Goal: Transaction & Acquisition: Purchase product/service

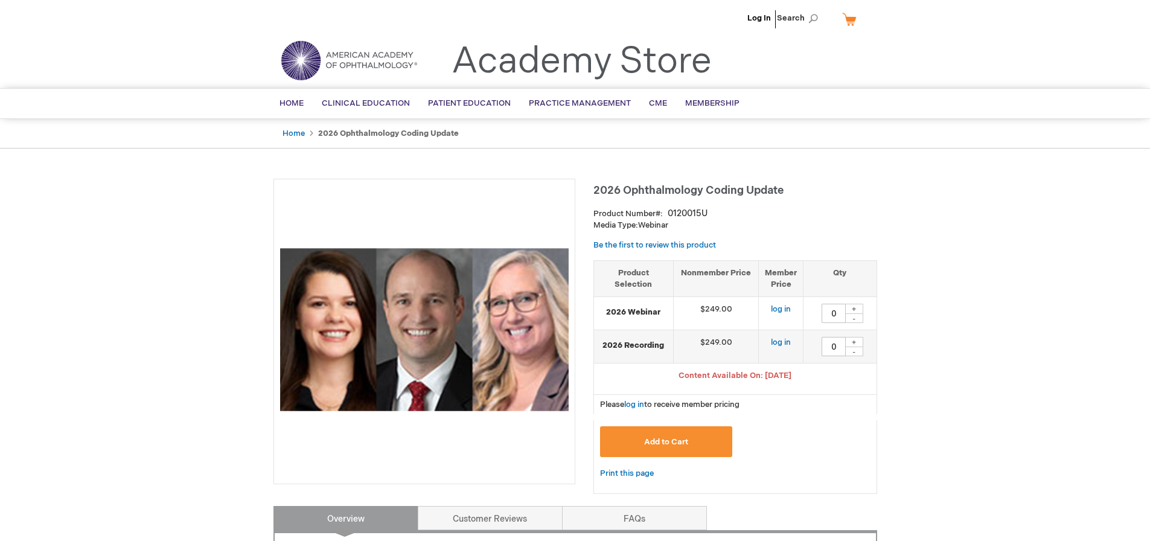
type input "0"
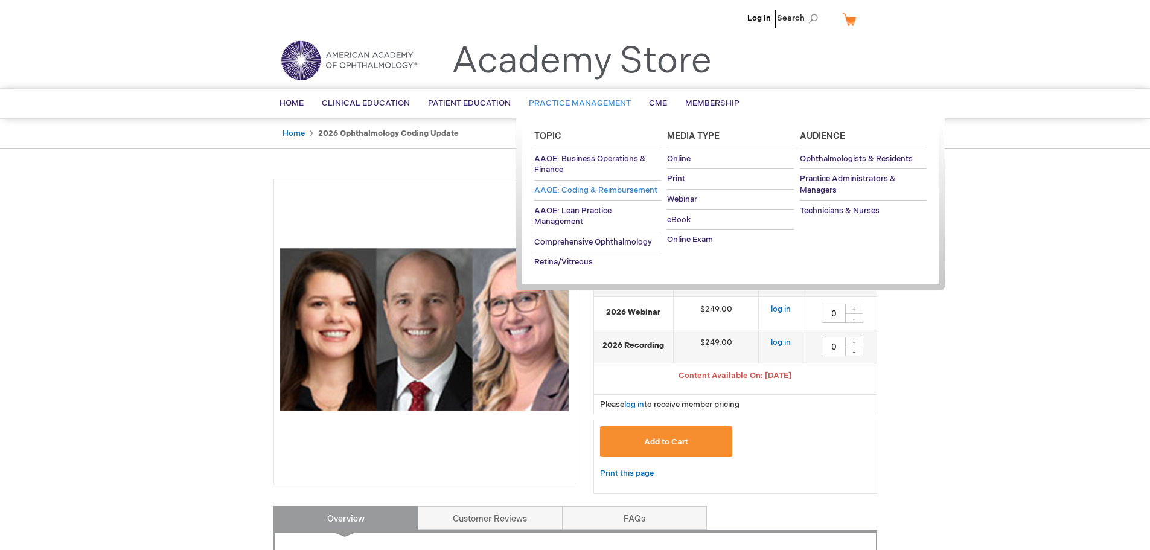
click at [569, 187] on span "AAOE: Coding & Reimbursement" at bounding box center [595, 190] width 123 height 10
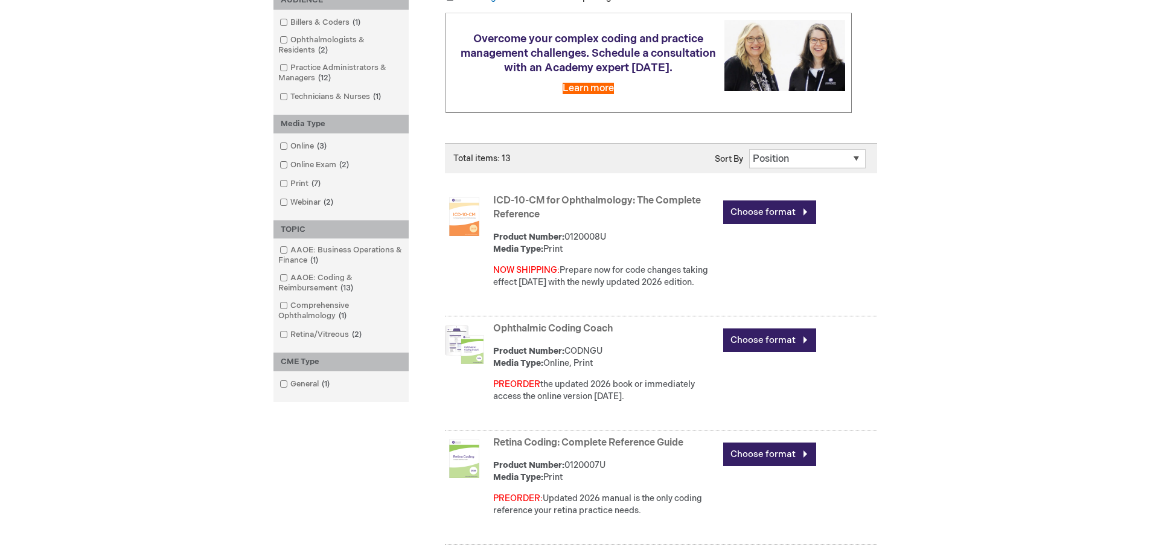
scroll to position [241, 0]
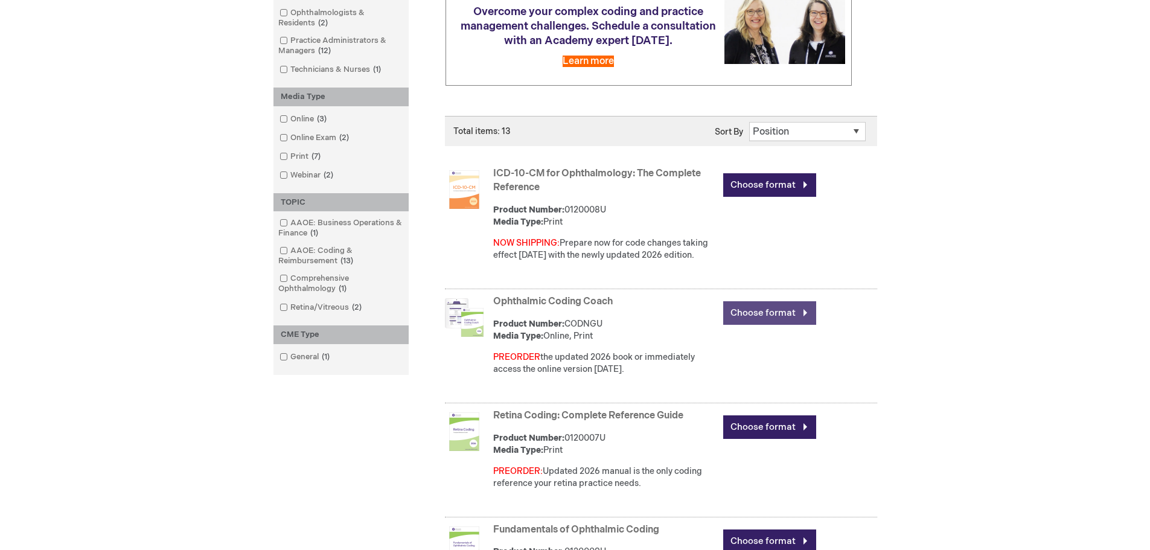
click at [762, 316] on link "Choose format" at bounding box center [769, 313] width 93 height 24
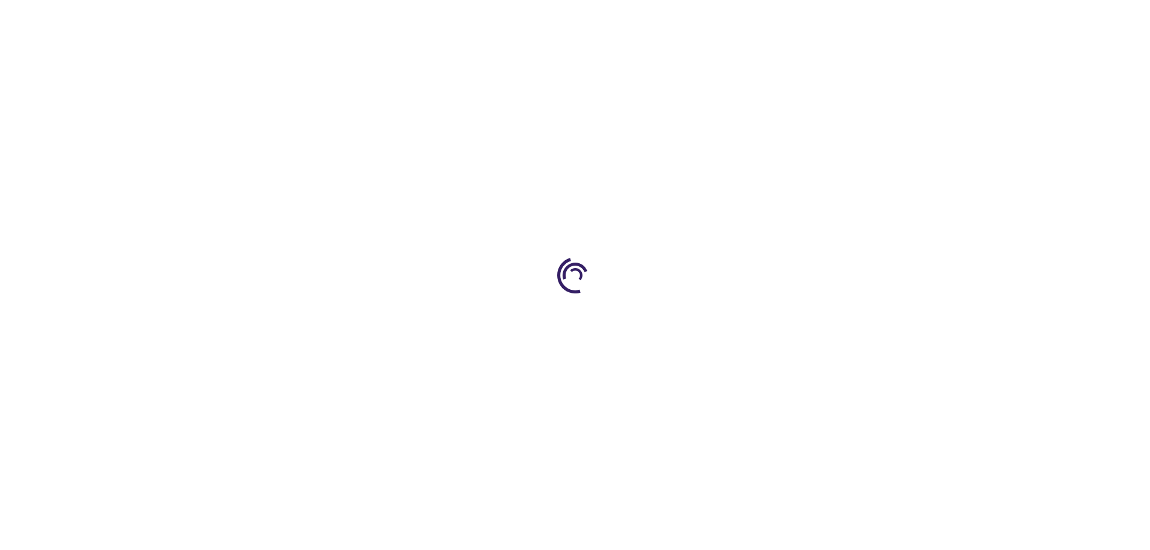
type input "0"
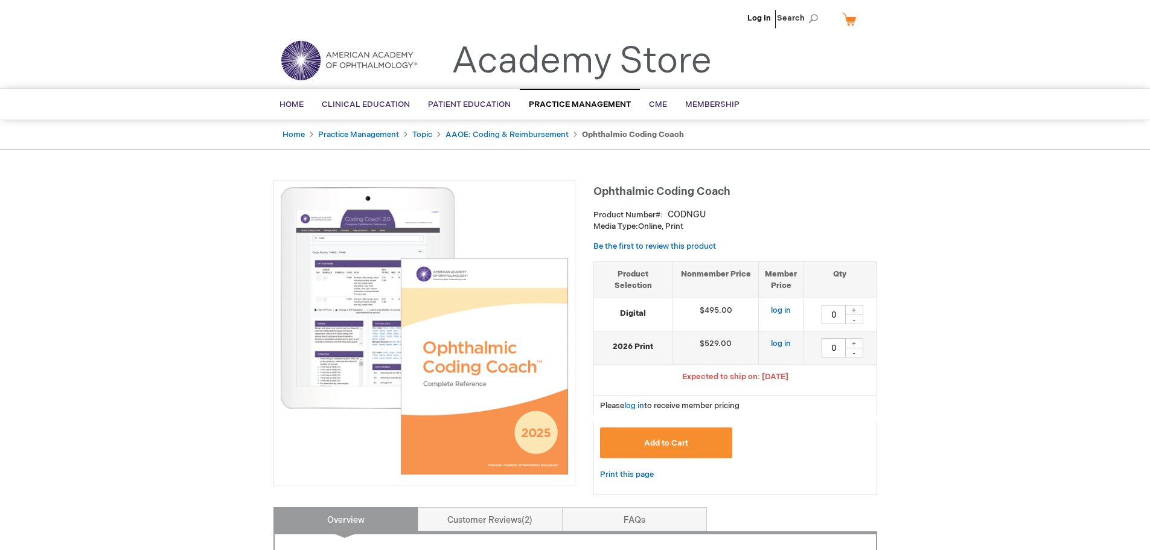
click at [856, 341] on div "+" at bounding box center [854, 343] width 18 height 10
type input "1"
click at [762, 22] on link "Log In" at bounding box center [759, 18] width 24 height 10
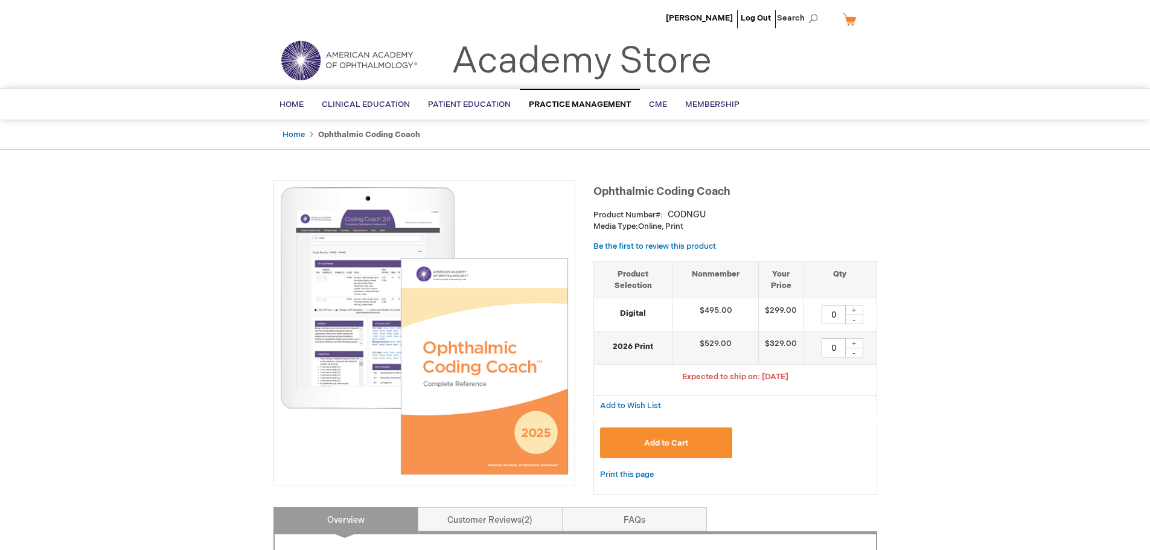
click at [852, 343] on div "+" at bounding box center [854, 343] width 18 height 10
type input "1"
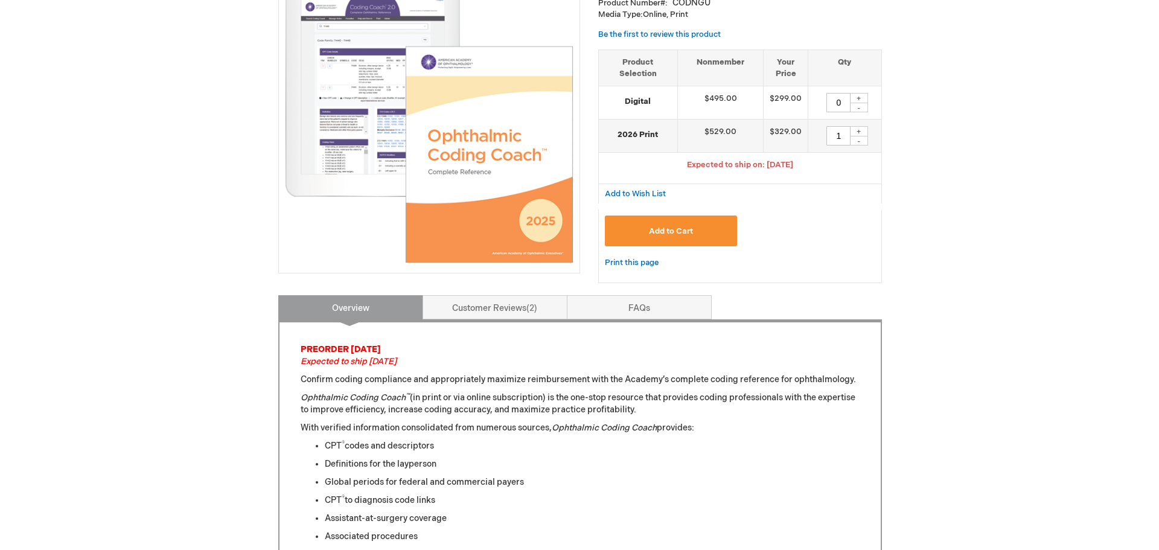
scroll to position [241, 0]
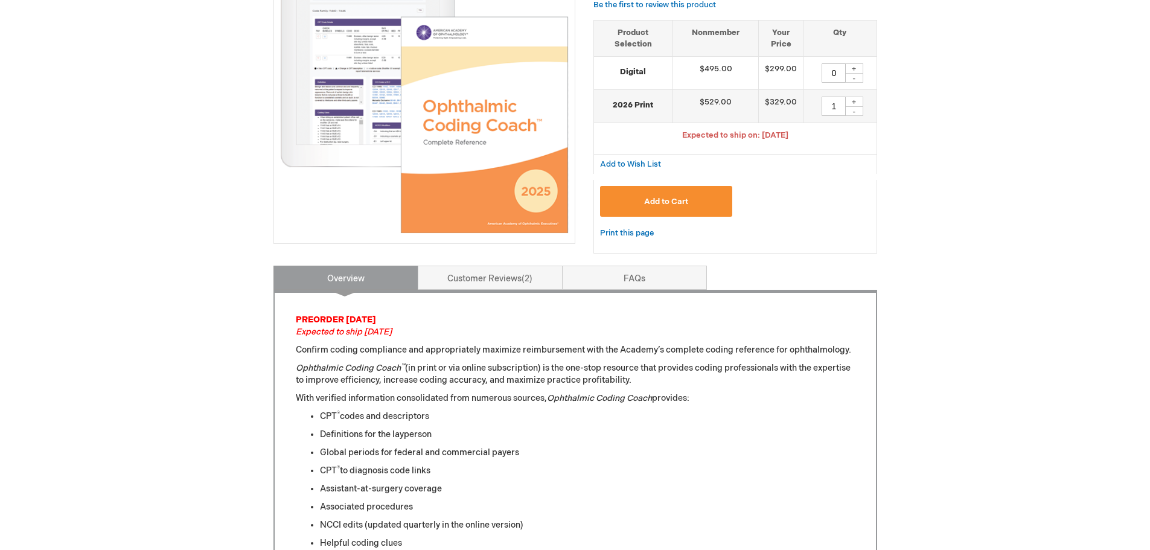
click at [682, 197] on span "Add to Cart" at bounding box center [666, 202] width 44 height 10
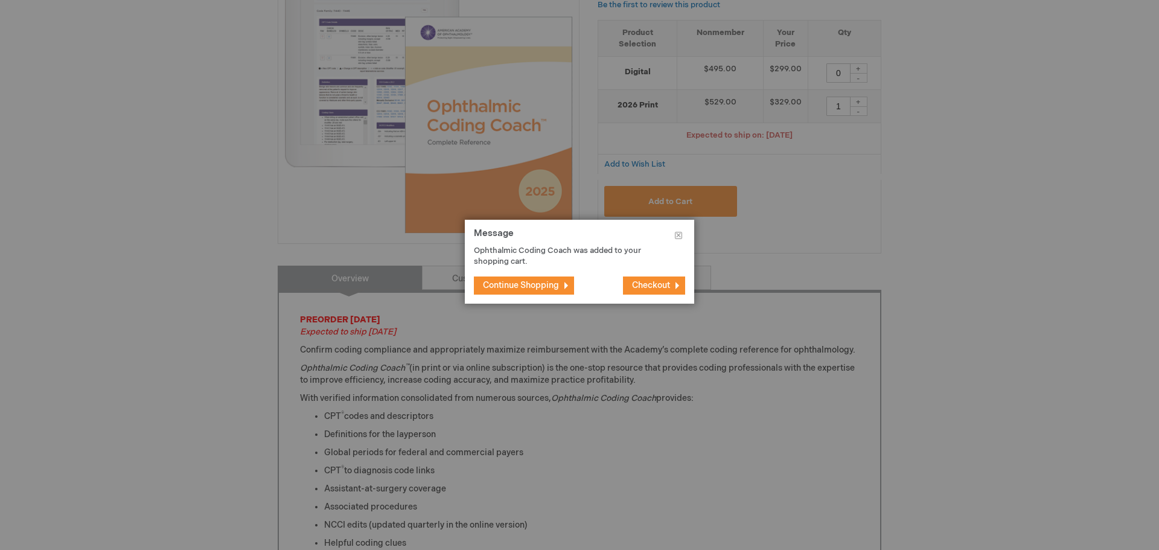
click at [659, 287] on span "Checkout" at bounding box center [651, 285] width 38 height 10
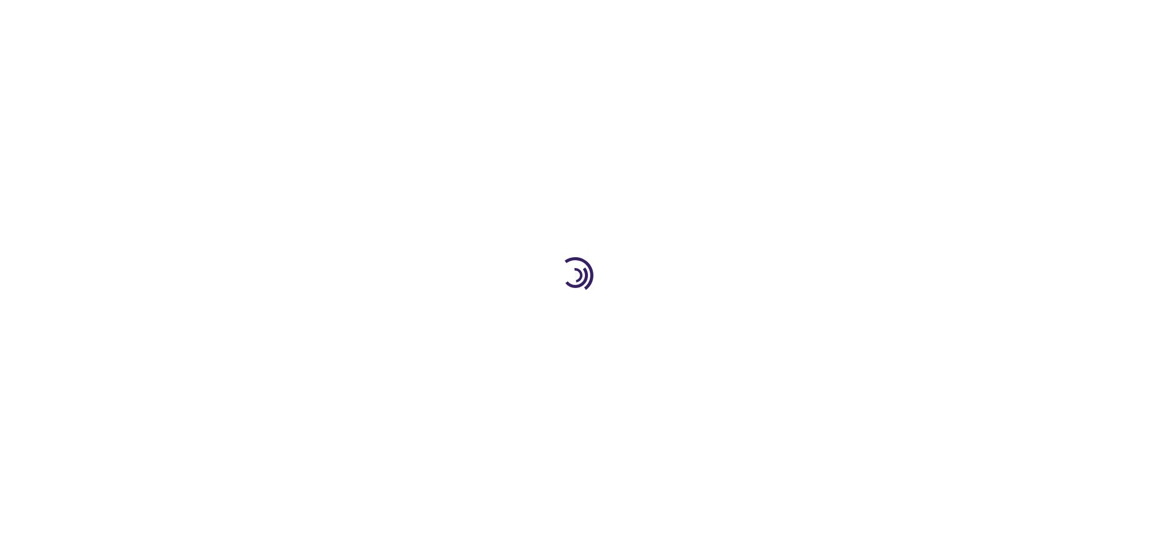
select select "US"
select select "42"
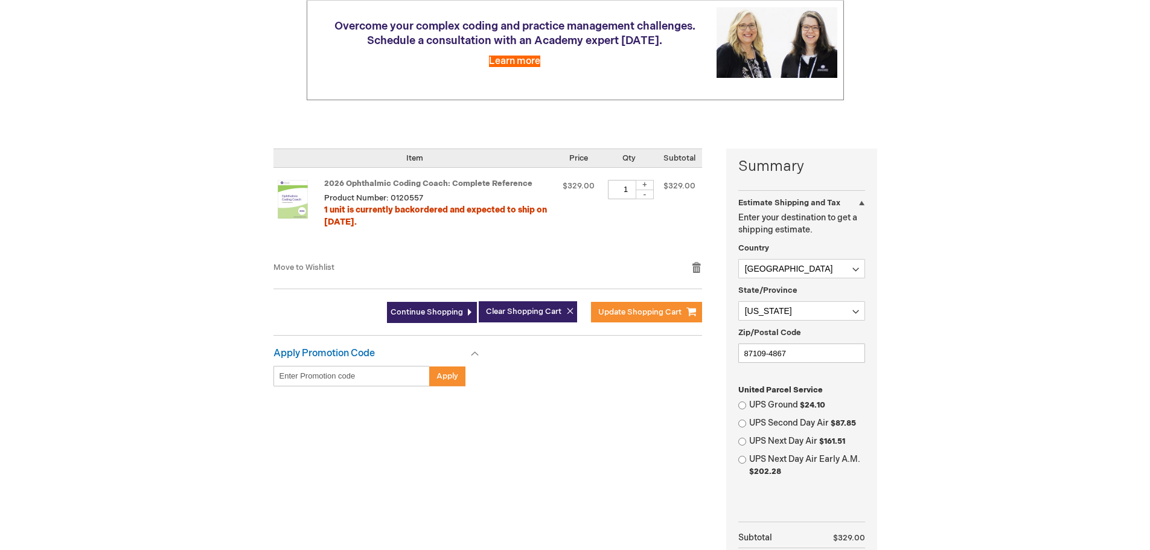
scroll to position [181, 0]
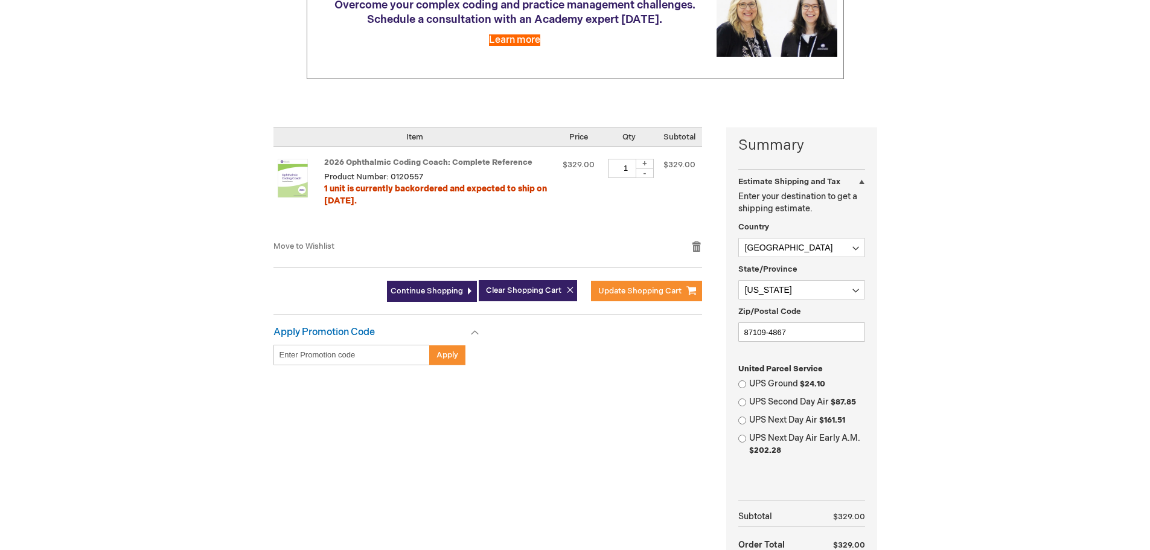
click at [787, 380] on label "UPS Ground $24.10" at bounding box center [807, 384] width 116 height 12
click at [746, 380] on input "UPS Ground $24.10" at bounding box center [742, 384] width 8 height 8
radio input "true"
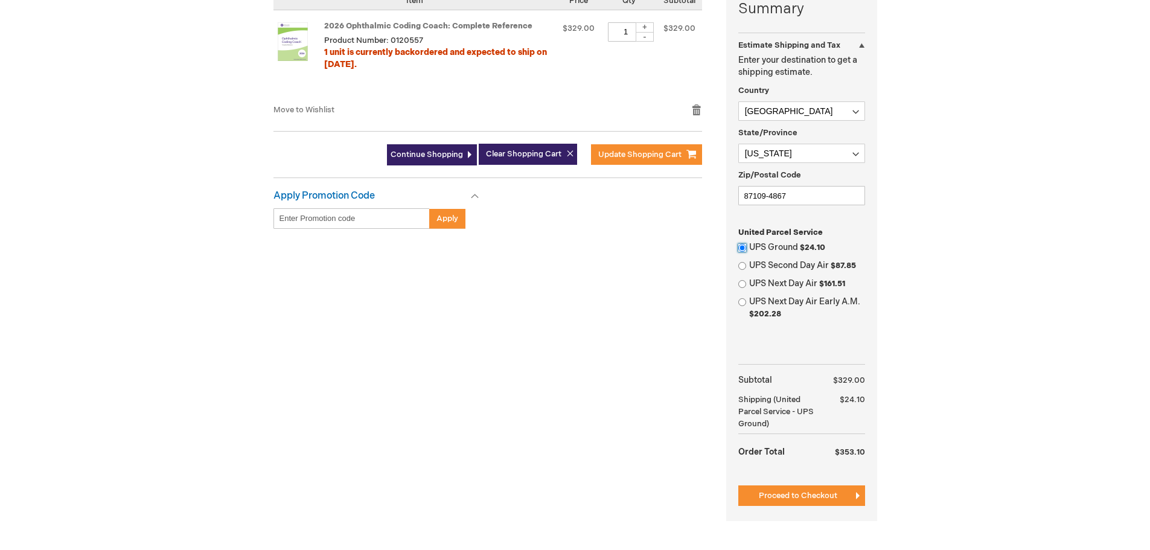
scroll to position [362, 0]
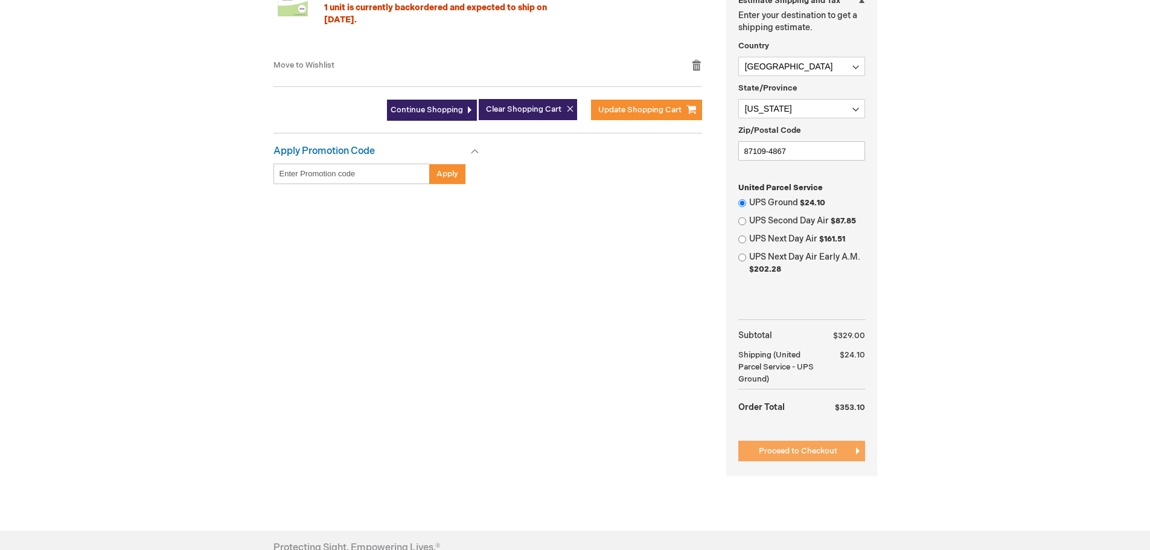
click at [773, 454] on span "Proceed to Checkout" at bounding box center [798, 451] width 78 height 10
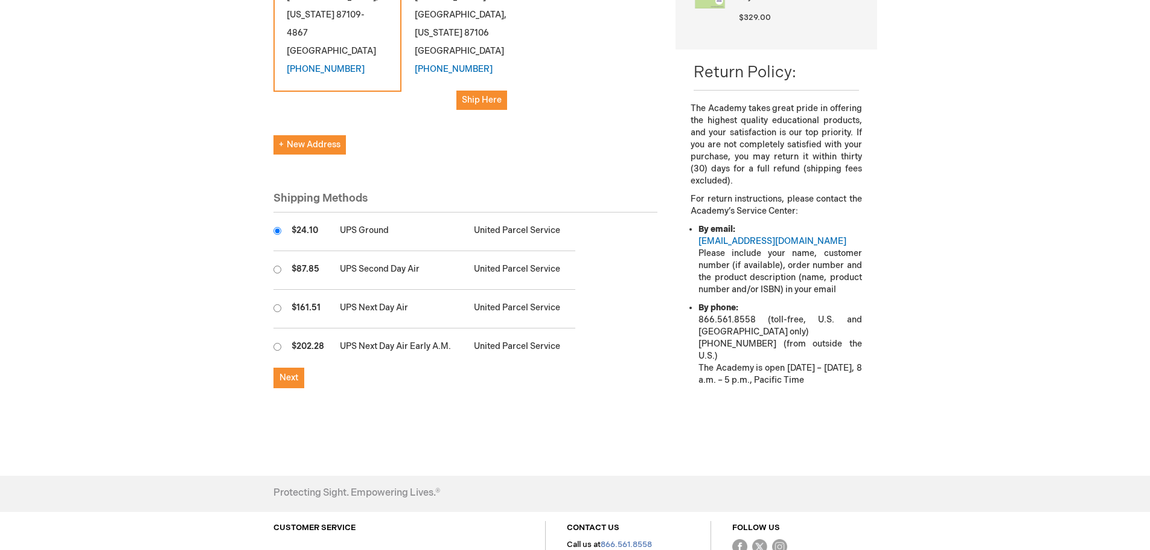
scroll to position [302, 0]
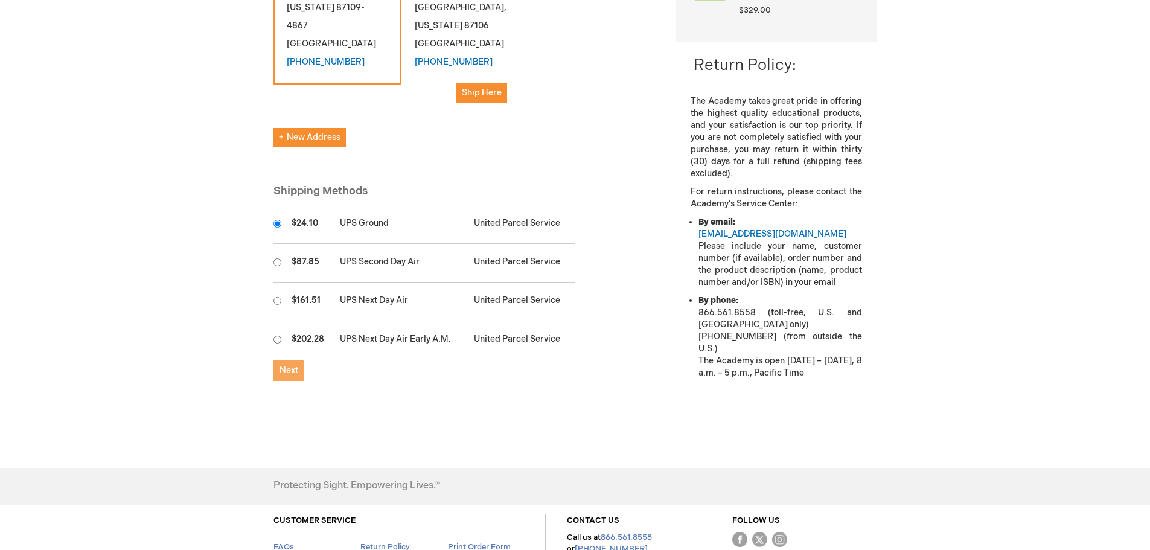
click at [298, 360] on button "Next" at bounding box center [288, 370] width 31 height 21
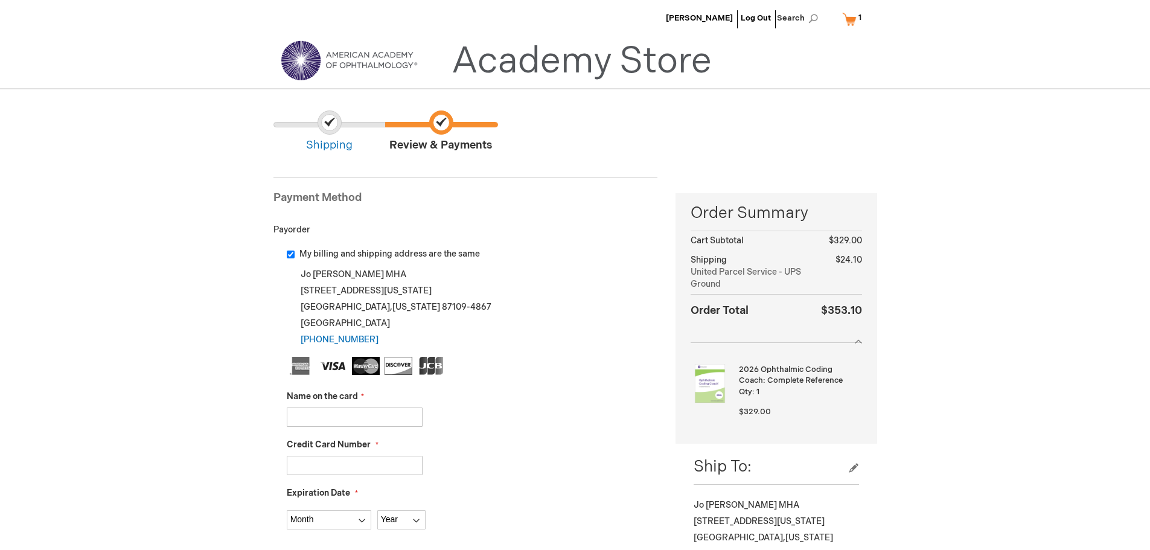
click at [374, 421] on input "Name on the card" at bounding box center [355, 417] width 136 height 19
type input "[PERSON_NAME]"
type input "3"
select select "3"
select select "2030"
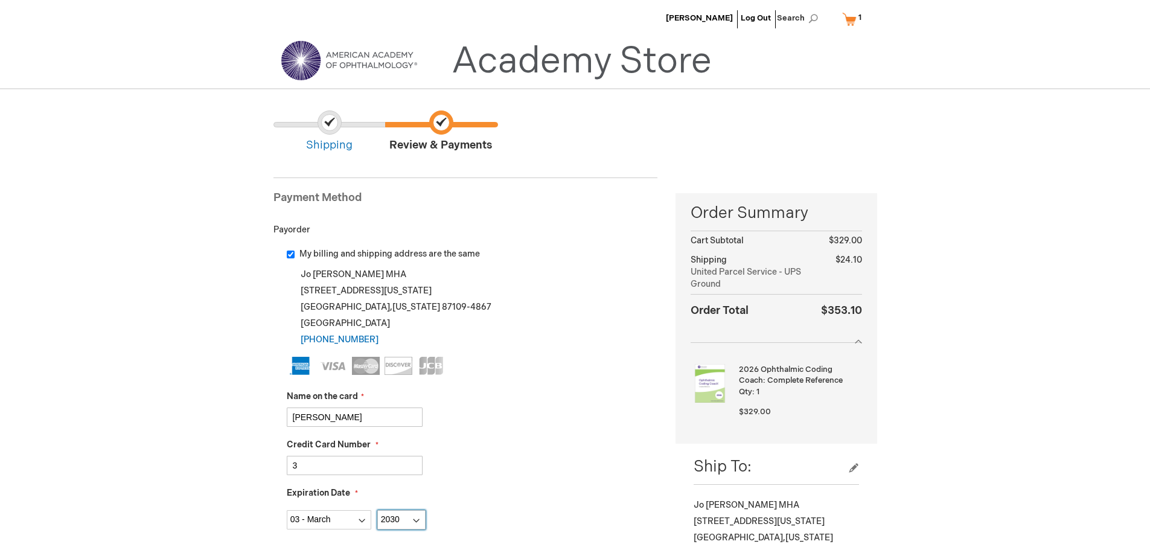
type input "2723"
click at [368, 470] on input "3" at bounding box center [355, 465] width 136 height 19
type input "[CREDIT_CARD_NUMBER]"
click at [395, 468] on input "[CREDIT_CARD_NUMBER]" at bounding box center [355, 465] width 136 height 19
click at [613, 488] on div "Expiration Date Month [DATE] - [DATE] - [DATE] - [DATE] - [DATE] - [DATE] - [DA…" at bounding box center [472, 508] width 371 height 42
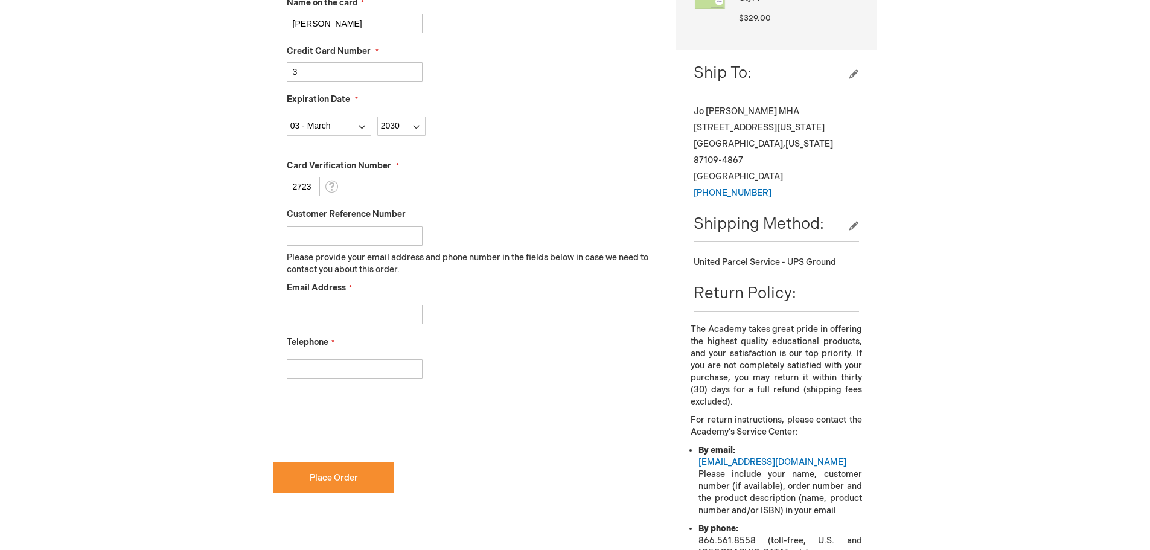
scroll to position [423, 0]
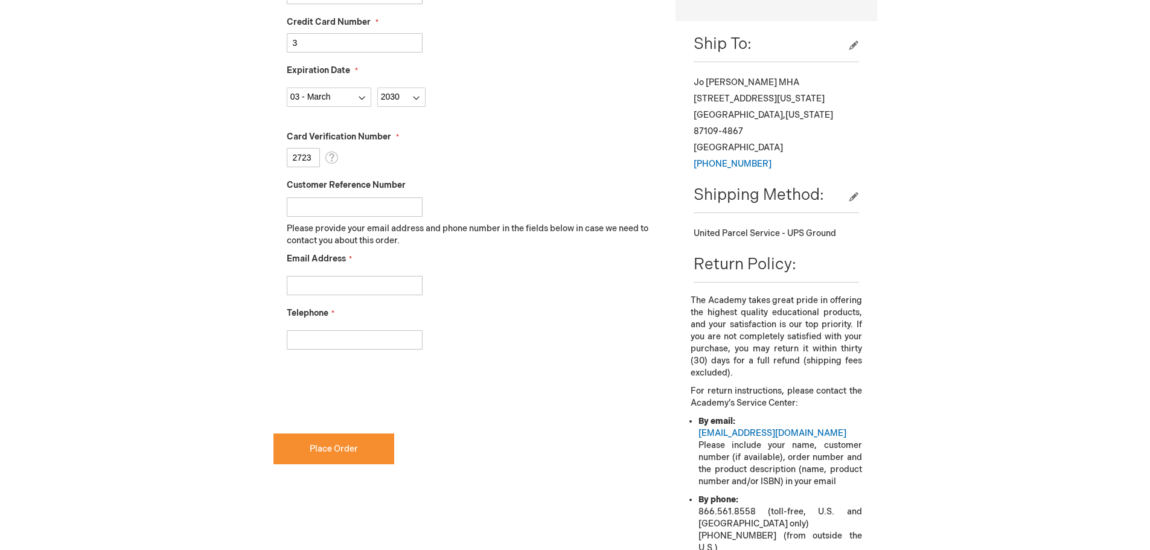
click at [342, 283] on input "Email Address" at bounding box center [355, 285] width 136 height 19
type input "[EMAIL_ADDRESS][DOMAIN_NAME]"
type input "5053460500"
checkbox input "true"
click at [318, 455] on button "Place Order" at bounding box center [333, 448] width 121 height 31
